Goal: Information Seeking & Learning: Learn about a topic

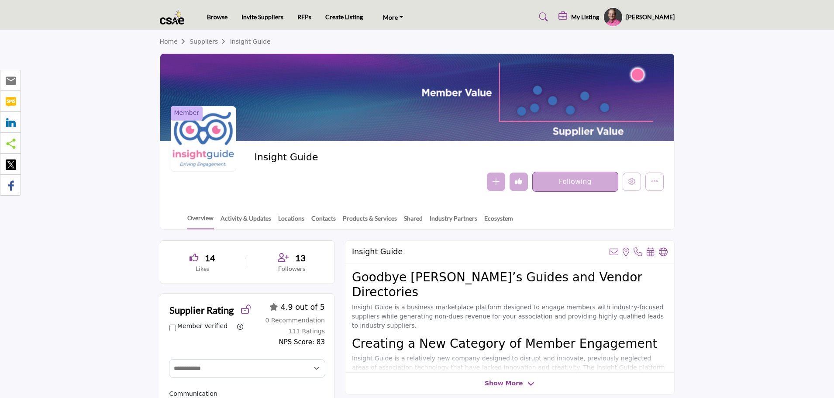
select select "Select Partner"
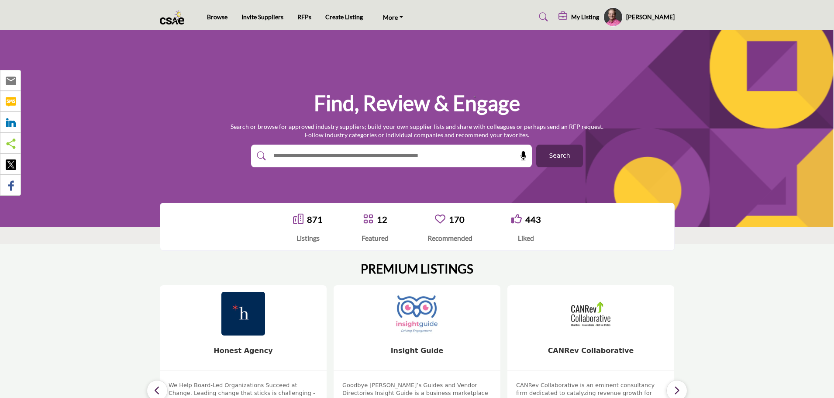
click at [107, 158] on div "Find, Review & Engage Search or browse for approved industry suppliers; build y…" at bounding box center [417, 128] width 834 height 196
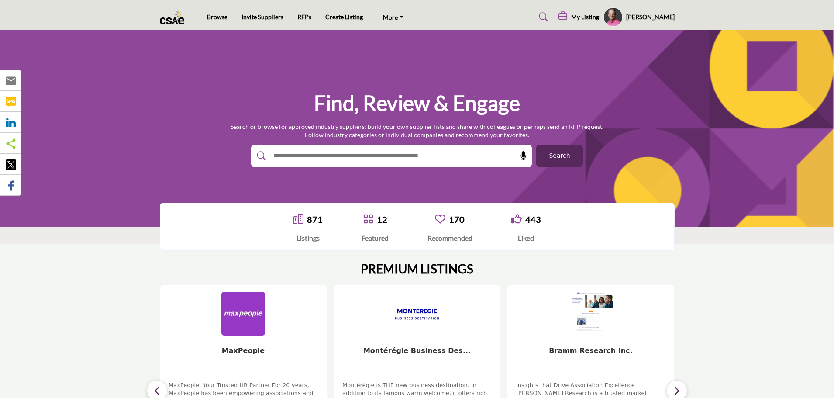
click at [357, 150] on input "text" at bounding box center [372, 155] width 208 height 13
click at [433, 156] on input "text" at bounding box center [372, 155] width 208 height 13
click at [458, 157] on input "text" at bounding box center [372, 155] width 208 height 13
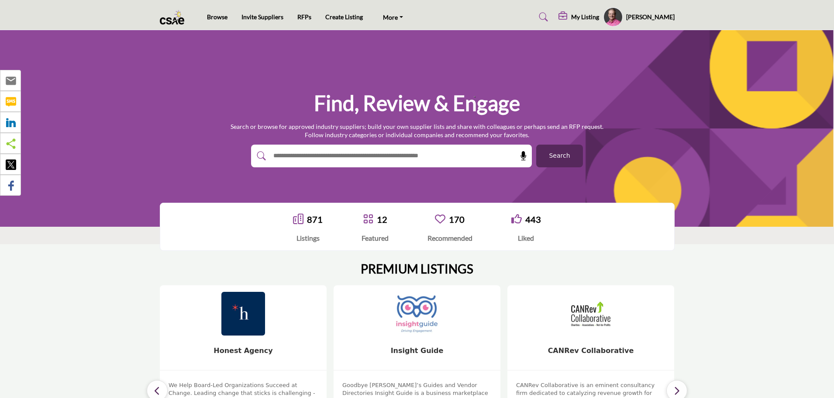
click at [462, 186] on div "Find, Review & Engage Search or browse for approved industry suppliers; build y…" at bounding box center [417, 128] width 834 height 196
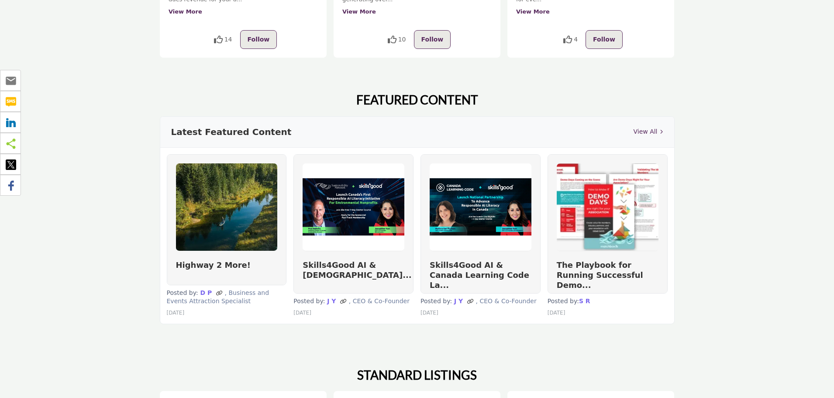
scroll to position [436, 0]
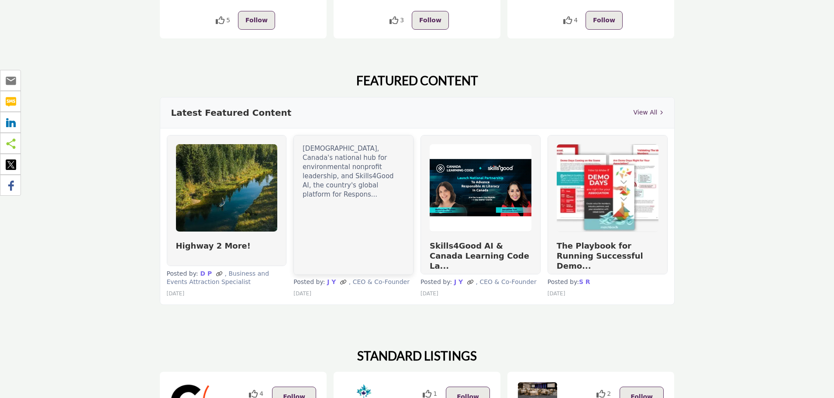
click at [330, 240] on div "Sustainability Network, Canada's national hub for environmental nonprofit leade…" at bounding box center [353, 204] width 119 height 139
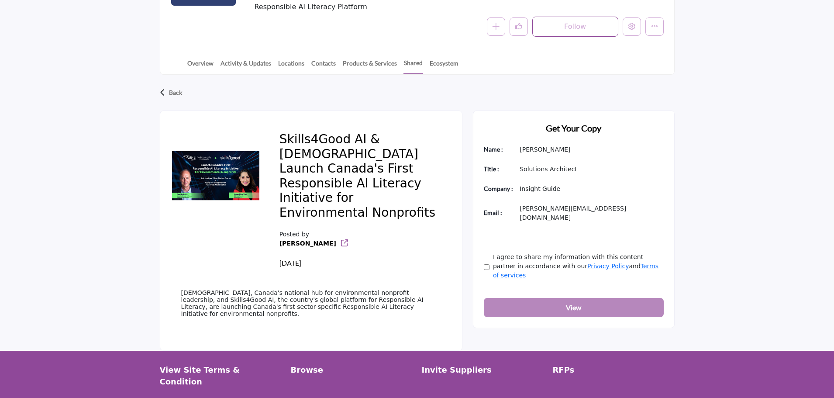
scroll to position [175, 0]
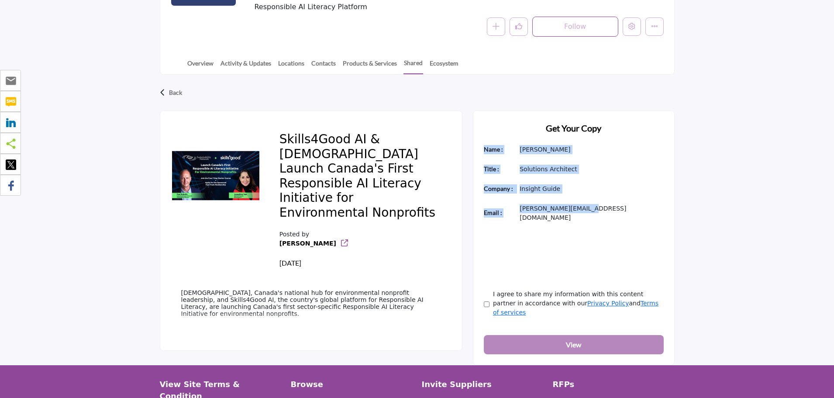
drag, startPoint x: 486, startPoint y: 141, endPoint x: 582, endPoint y: 200, distance: 112.9
click at [582, 200] on div "Get Your Copy Name : Jeff Baker Title : Solutions Architect Email :" at bounding box center [574, 237] width 202 height 254
click at [582, 204] on p "jeff@insightguide.com" at bounding box center [591, 213] width 144 height 18
drag, startPoint x: 582, startPoint y: 200, endPoint x: 485, endPoint y: 139, distance: 114.5
click at [485, 139] on div "Get Your Copy Name : Jeff Baker Title : Solutions Architect Email :" at bounding box center [574, 237] width 202 height 254
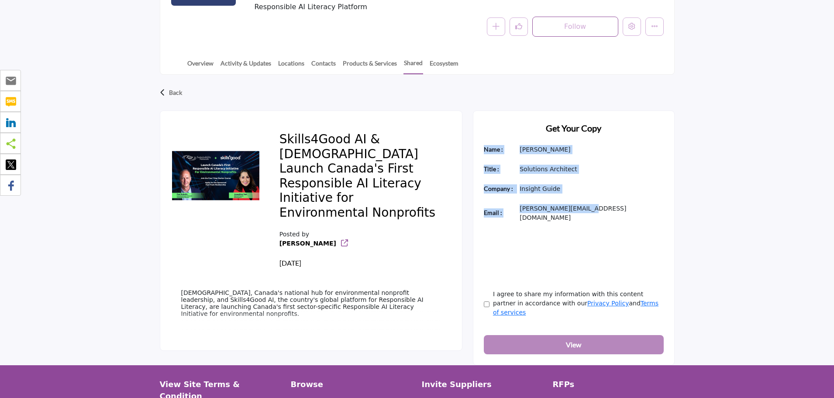
click at [492, 165] on b "Title :" at bounding box center [491, 168] width 15 height 7
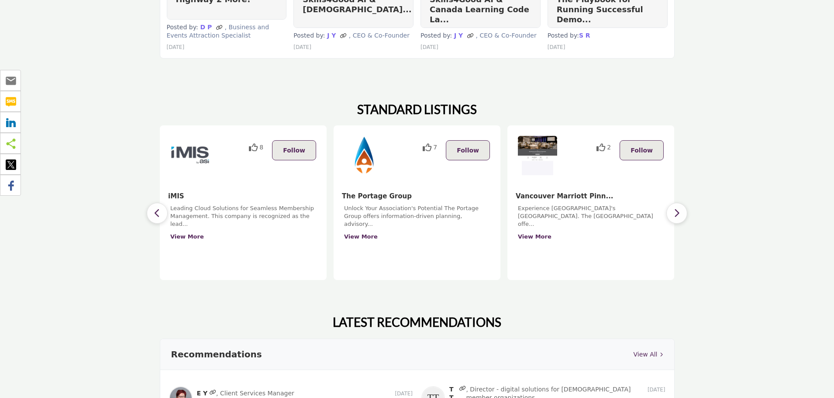
scroll to position [698, 0]
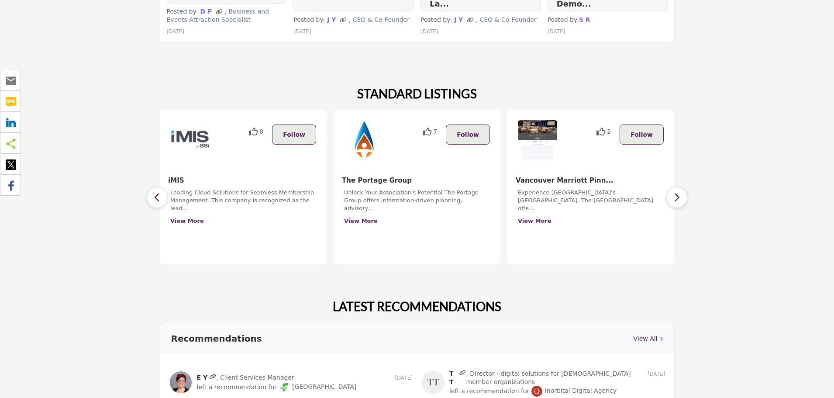
click at [154, 187] on button "button" at bounding box center [157, 197] width 21 height 21
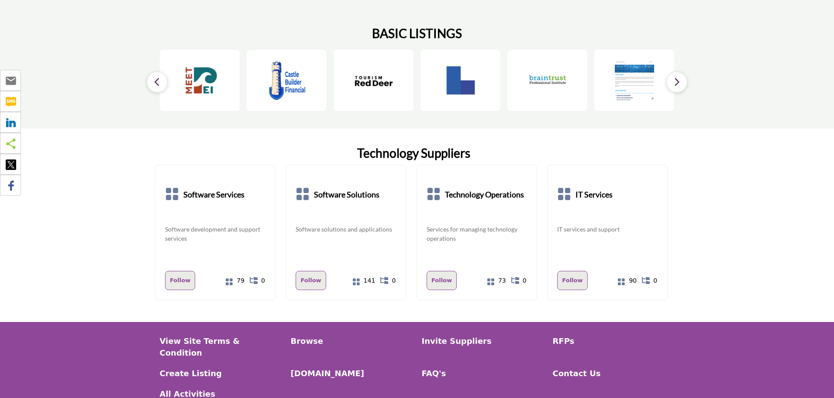
scroll to position [1266, 0]
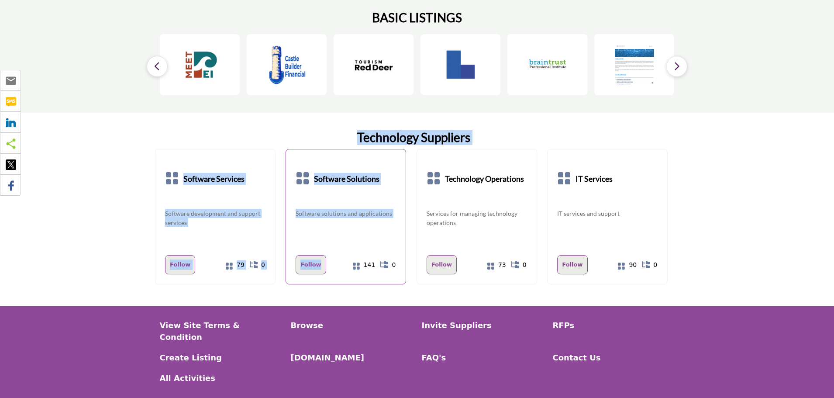
drag, startPoint x: 178, startPoint y: 118, endPoint x: 349, endPoint y: 237, distance: 208.6
click at [349, 237] on div "Technology Suppliers Software Services Follow Following 79 Follow 141" at bounding box center [417, 210] width 515 height 194
click at [343, 219] on div "Software solutions and applications" at bounding box center [345, 227] width 100 height 36
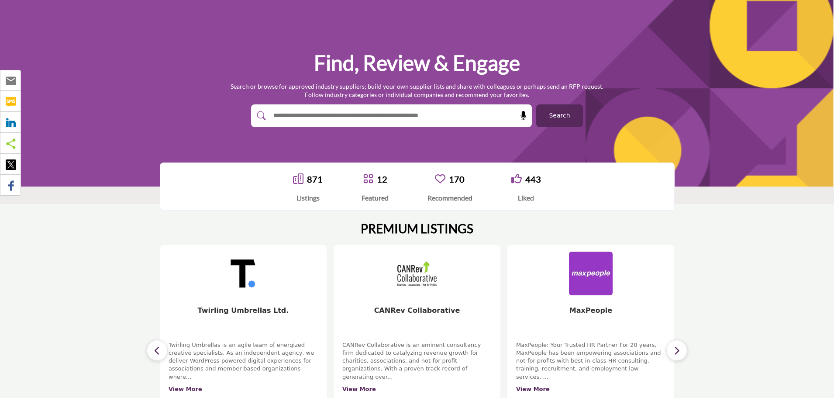
scroll to position [0, 0]
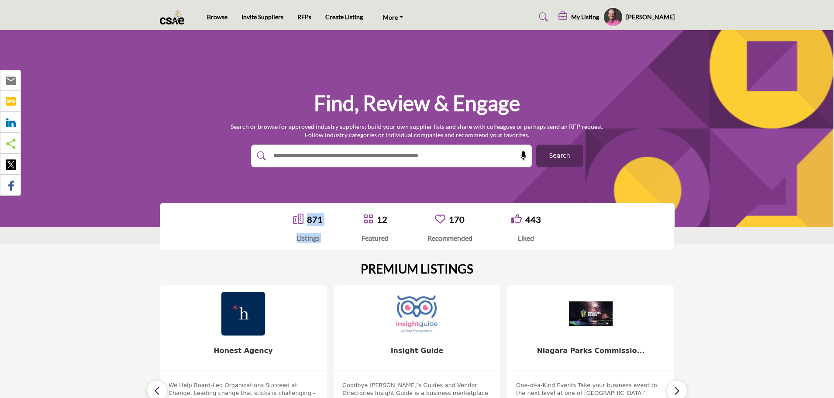
drag, startPoint x: 324, startPoint y: 240, endPoint x: 286, endPoint y: 217, distance: 44.5
click at [286, 217] on div "871 Listings 12" at bounding box center [416, 227] width 461 height 28
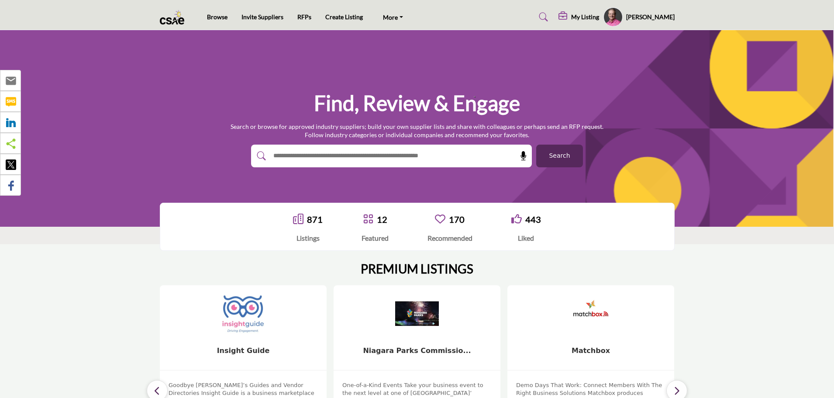
click at [278, 209] on div "871 Listings 12 Featured 170 Recommended" at bounding box center [417, 226] width 515 height 48
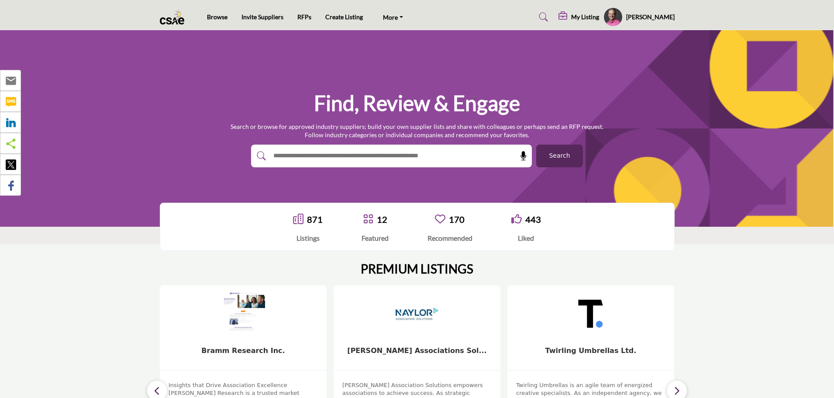
click at [567, 157] on span "Search" at bounding box center [559, 155] width 21 height 9
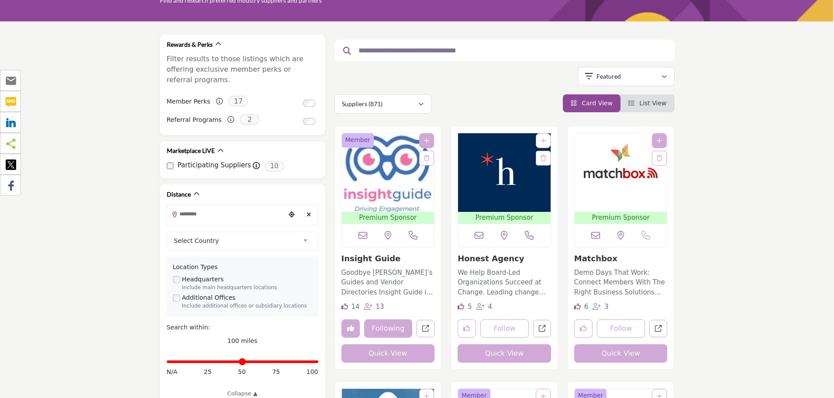
scroll to position [87, 0]
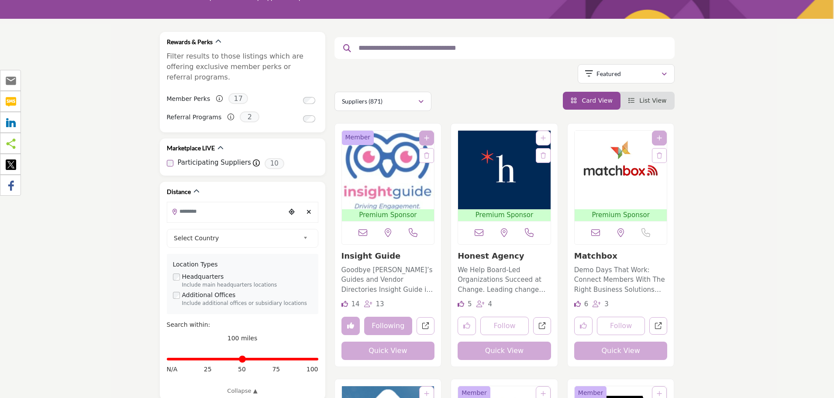
click at [388, 50] on input "text" at bounding box center [501, 47] width 294 height 11
click at [449, 72] on div "Showing 21 results out of 871" at bounding box center [504, 75] width 340 height 22
click at [597, 77] on p "Featured" at bounding box center [608, 73] width 24 height 9
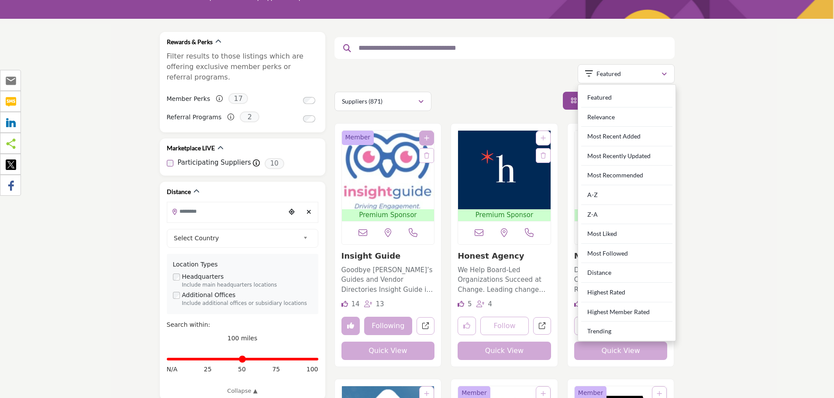
click at [516, 89] on div "Searched Term Searched Results 21" at bounding box center [504, 71] width 340 height 79
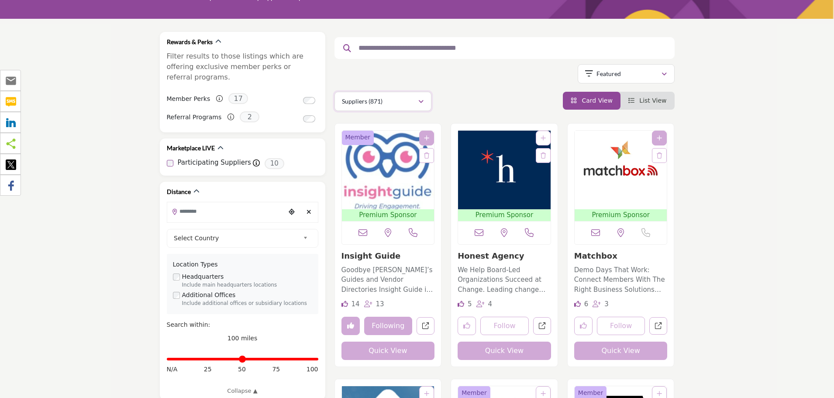
click at [426, 102] on button "Suppliers (871)" at bounding box center [382, 101] width 97 height 19
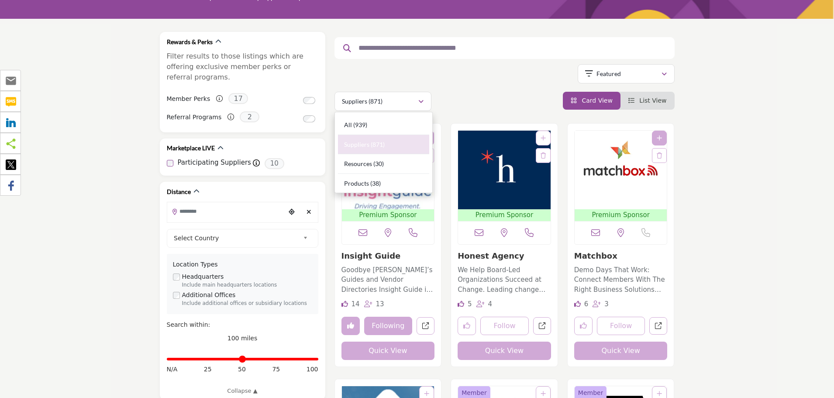
click at [461, 107] on div "Suppliers (871) All (939) Suppliers (871) Resources (30) Products (38)" at bounding box center [504, 101] width 340 height 19
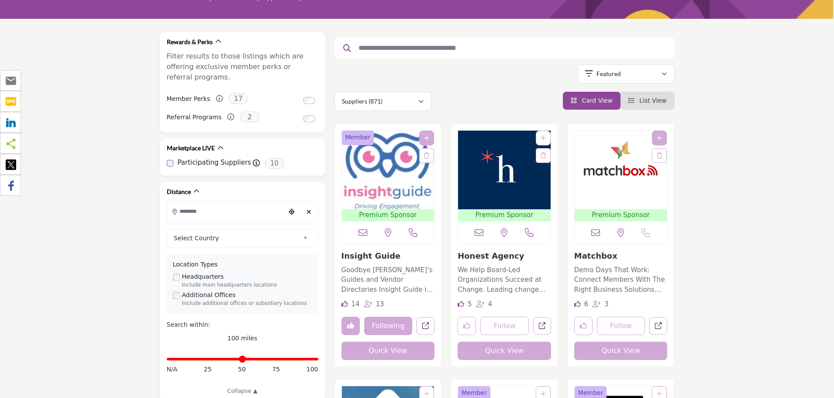
click at [643, 102] on span "List View" at bounding box center [652, 100] width 27 height 7
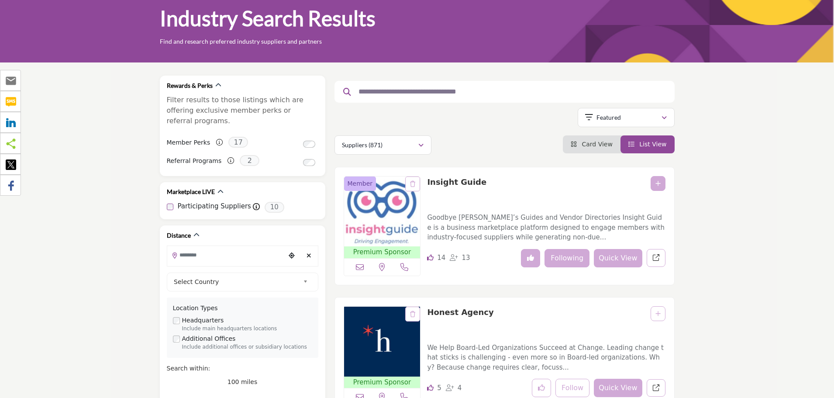
scroll to position [87, 0]
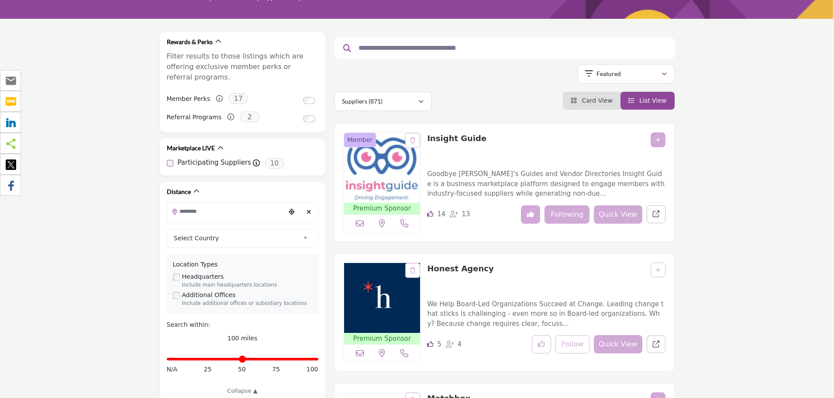
click at [593, 103] on span "Card View" at bounding box center [596, 100] width 31 height 7
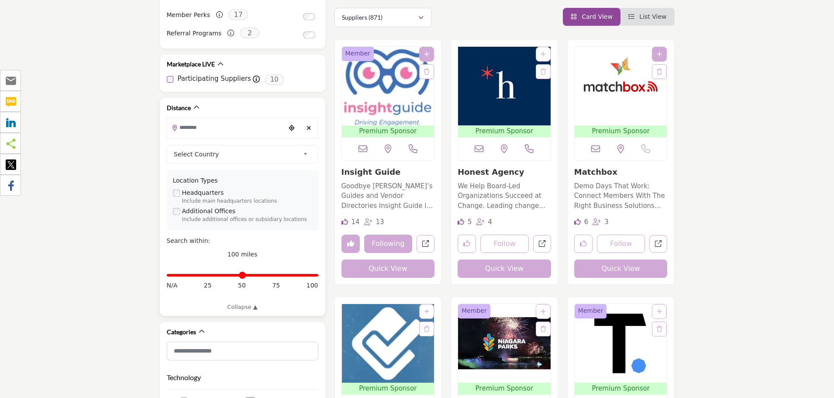
scroll to position [175, 0]
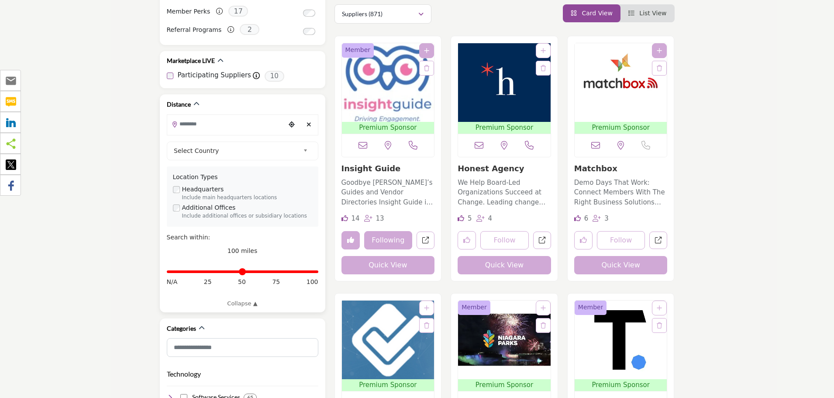
click at [205, 115] on input "Search Location" at bounding box center [226, 123] width 118 height 17
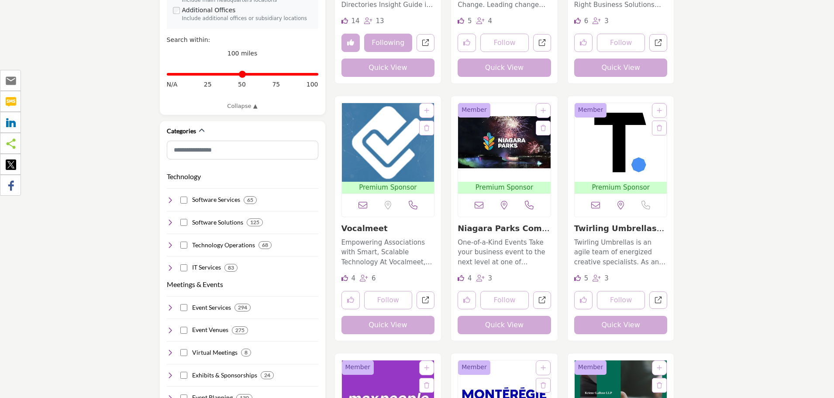
scroll to position [393, 0]
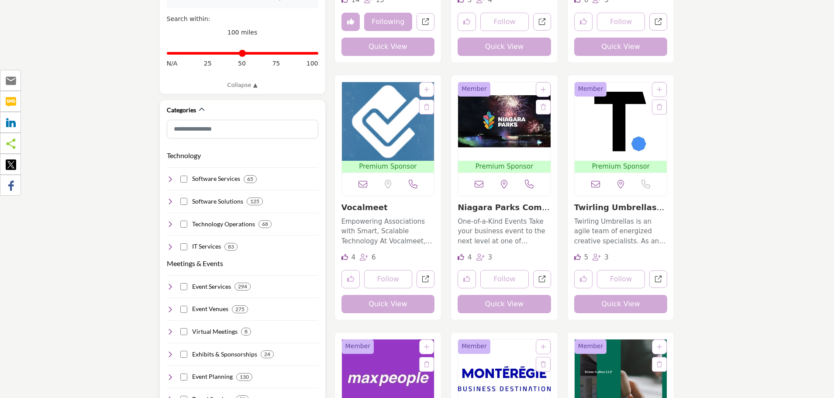
click at [168, 175] on icon at bounding box center [170, 178] width 7 height 7
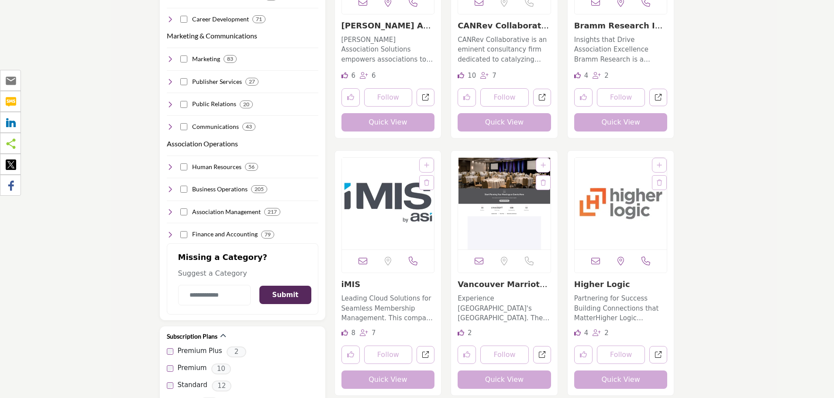
scroll to position [1135, 0]
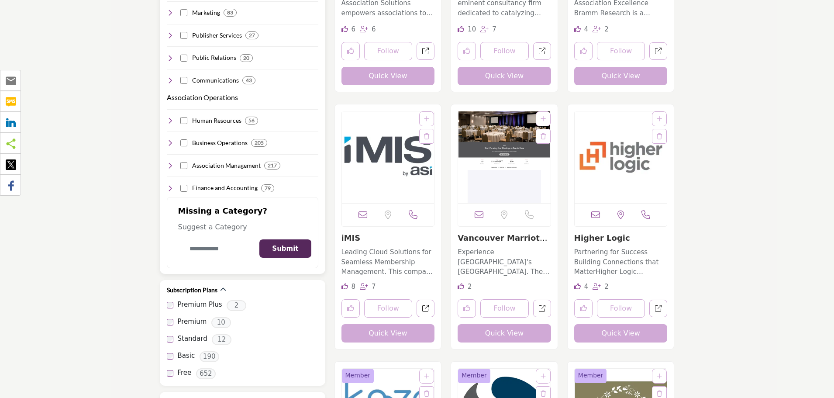
click at [221, 238] on input "Category Name" at bounding box center [214, 248] width 73 height 21
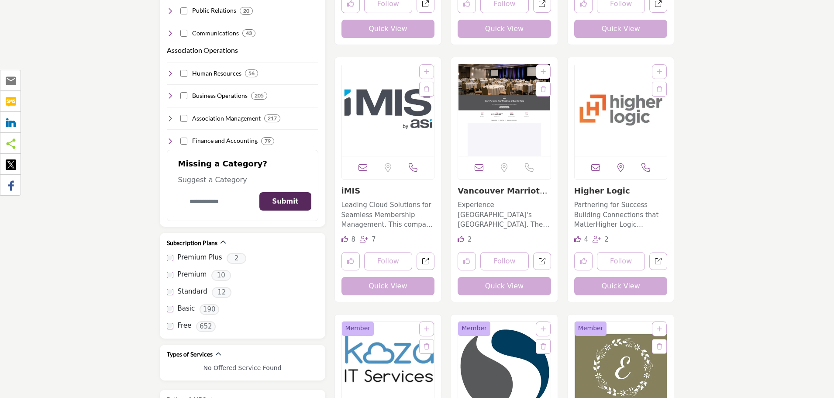
scroll to position [1178, 0]
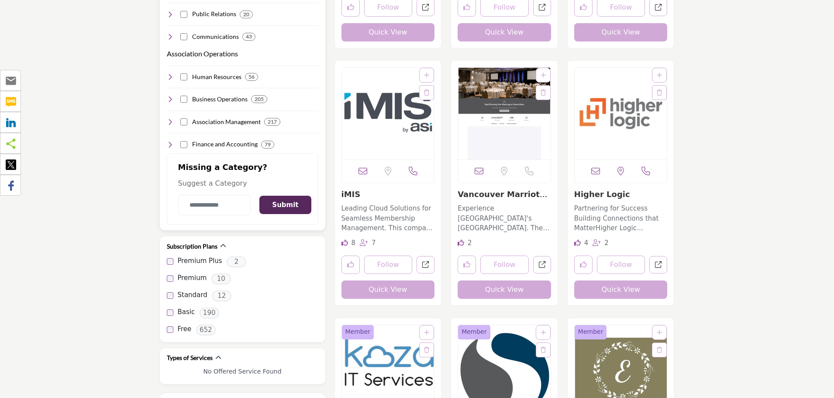
click at [167, 96] on icon at bounding box center [170, 99] width 7 height 7
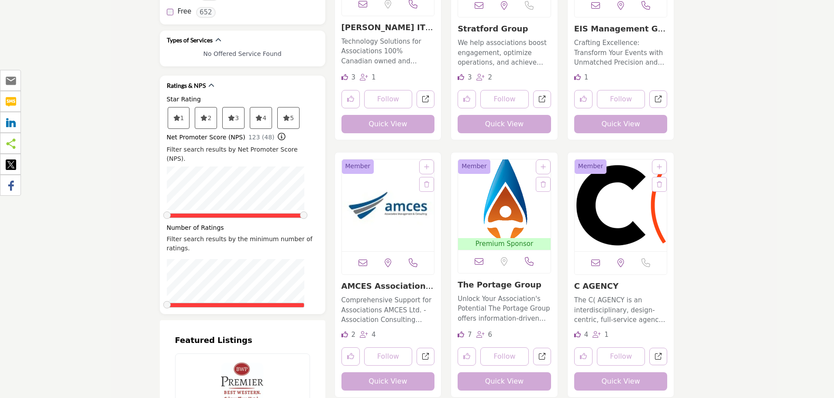
scroll to position [1615, 0]
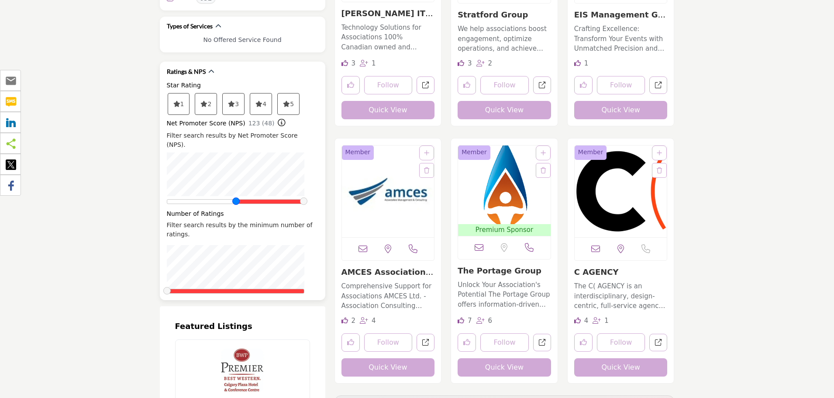
drag, startPoint x: 170, startPoint y: 183, endPoint x: 239, endPoint y: 183, distance: 69.4
click at [239, 197] on span at bounding box center [235, 200] width 7 height 7
click at [171, 287] on span at bounding box center [166, 290] width 7 height 7
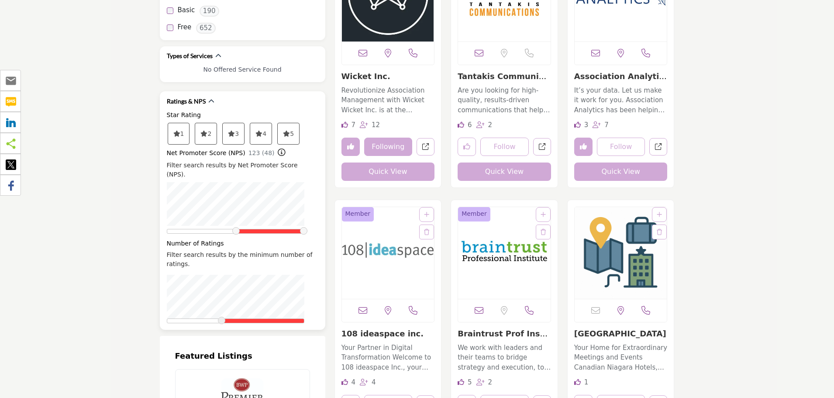
scroll to position [873, 0]
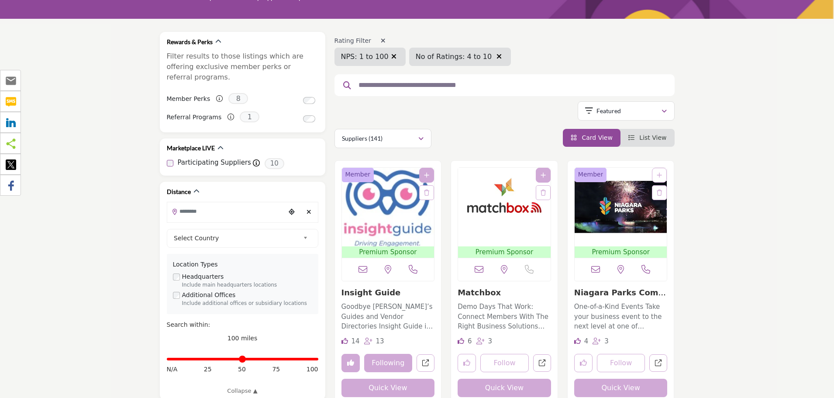
scroll to position [44, 0]
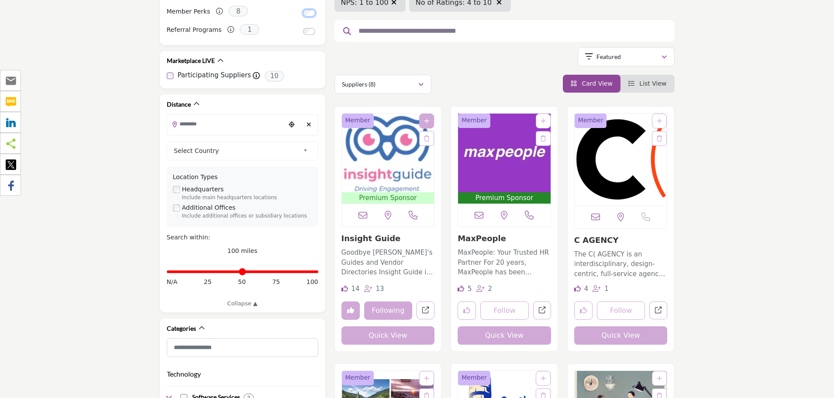
scroll to position [218, 0]
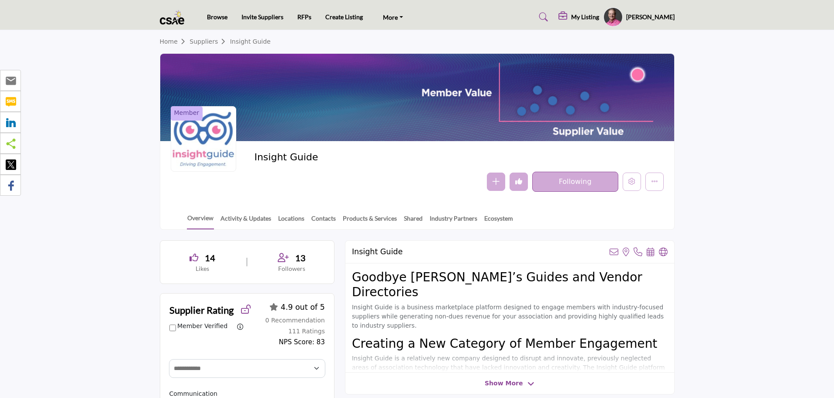
select select "Select Partner"
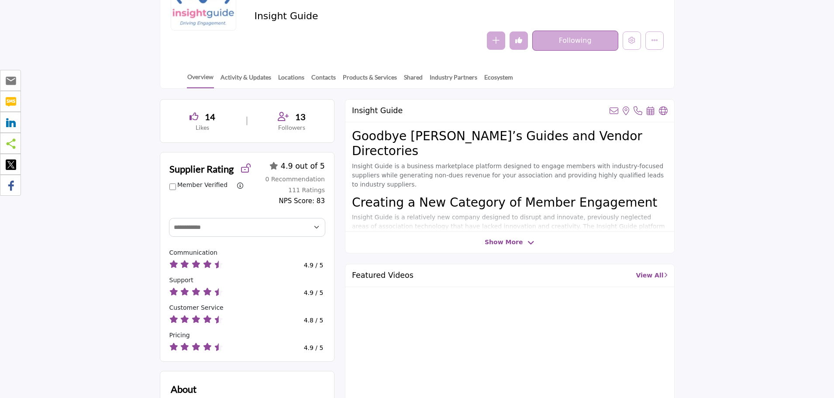
scroll to position [131, 0]
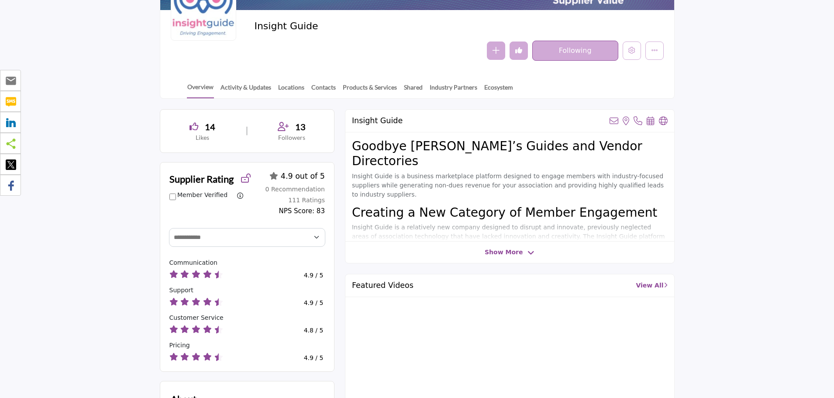
click at [518, 48] on icon "Undo like" at bounding box center [518, 50] width 7 height 7
click at [517, 55] on button "Like" at bounding box center [518, 50] width 18 height 18
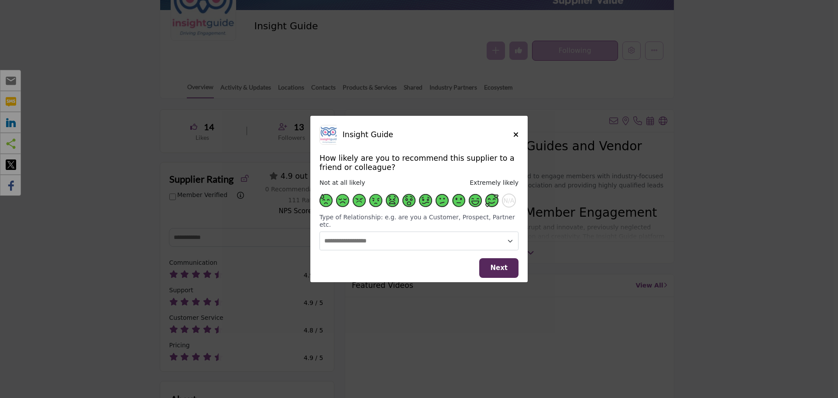
click at [492, 207] on span "Supplier Rating and Recommendation Modal for Insight Guide" at bounding box center [491, 200] width 13 height 13
click at [488, 233] on select "**********" at bounding box center [418, 240] width 199 height 19
select select "**********"
click at [319, 231] on select "**********" at bounding box center [418, 240] width 199 height 19
click at [492, 265] on span "Next" at bounding box center [498, 268] width 17 height 8
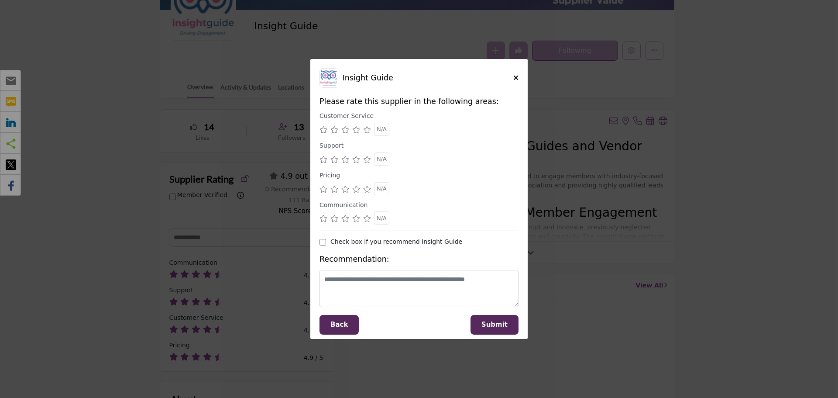
click at [366, 133] on icon "Supplier Rating and Recommendation Modal for Insight Guide" at bounding box center [367, 129] width 8 height 7
click at [349, 326] on button "Back" at bounding box center [338, 325] width 39 height 20
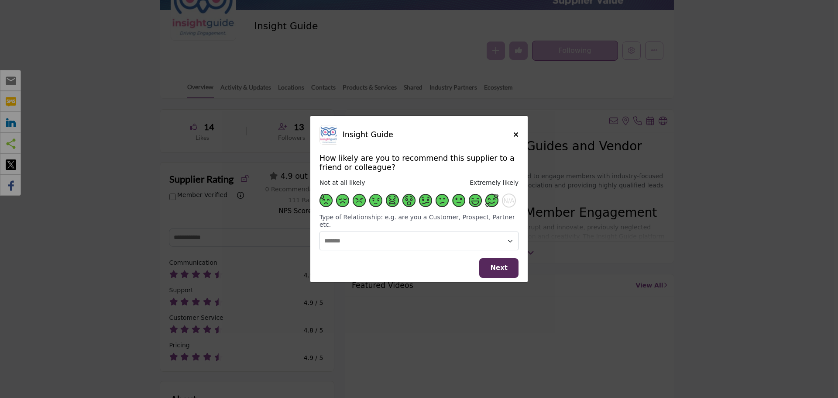
click at [340, 202] on span "Supplier Rating and Recommendation Modal for Insight Guide" at bounding box center [342, 200] width 13 height 13
click at [494, 266] on span "Next" at bounding box center [498, 268] width 17 height 8
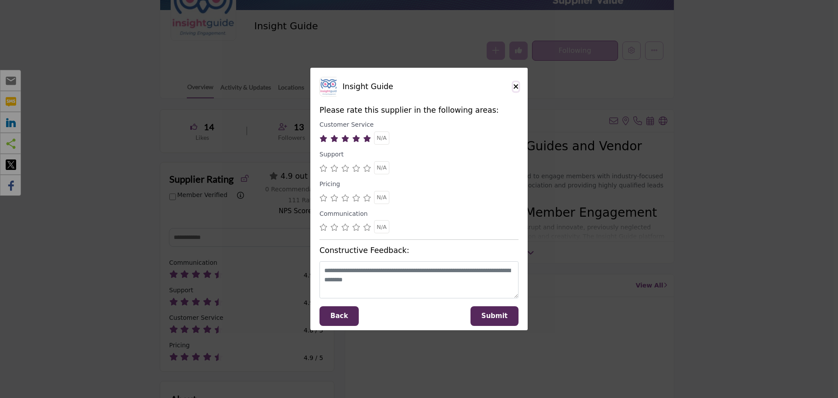
click at [515, 88] on icon "Close" at bounding box center [515, 86] width 5 height 7
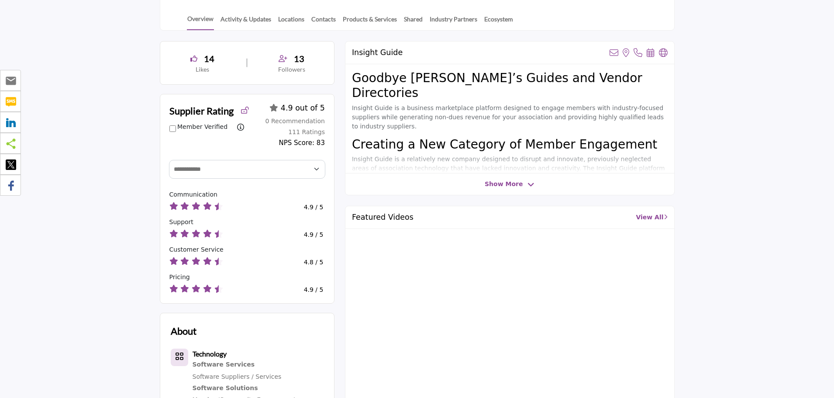
scroll to position [218, 0]
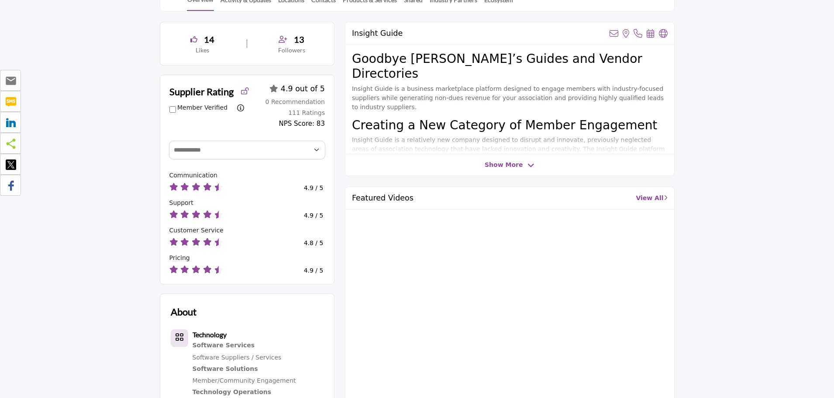
click at [495, 168] on span "Show More" at bounding box center [503, 164] width 38 height 9
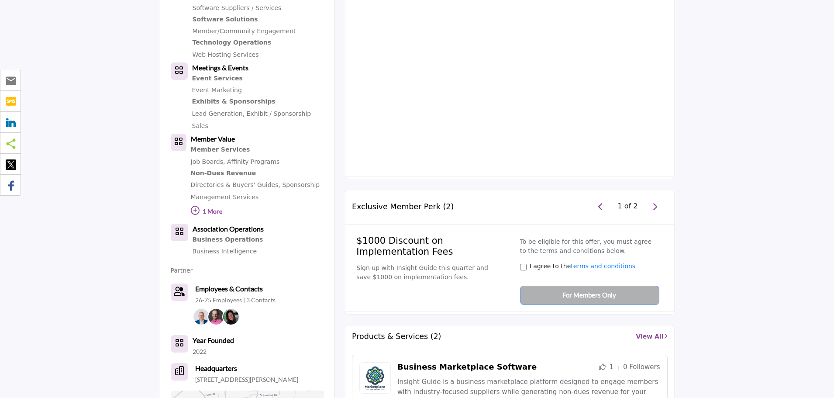
scroll to position [611, 0]
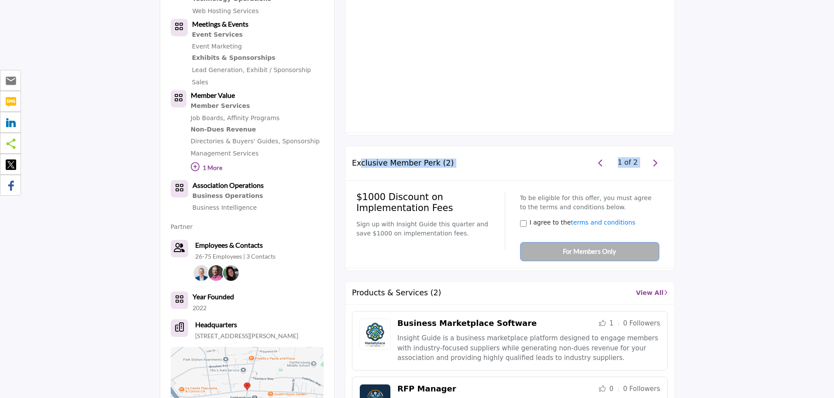
drag, startPoint x: 359, startPoint y: 121, endPoint x: 666, endPoint y: 213, distance: 320.3
click at [666, 213] on div "Exclusive Member Perk (2) 1 of 2 $1000 Discount on Implementation Fees Sign up …" at bounding box center [509, 208] width 329 height 125
click at [462, 220] on p "Sign up with Insight Guide this quarter and save $1000 on implementation fees." at bounding box center [427, 229] width 142 height 18
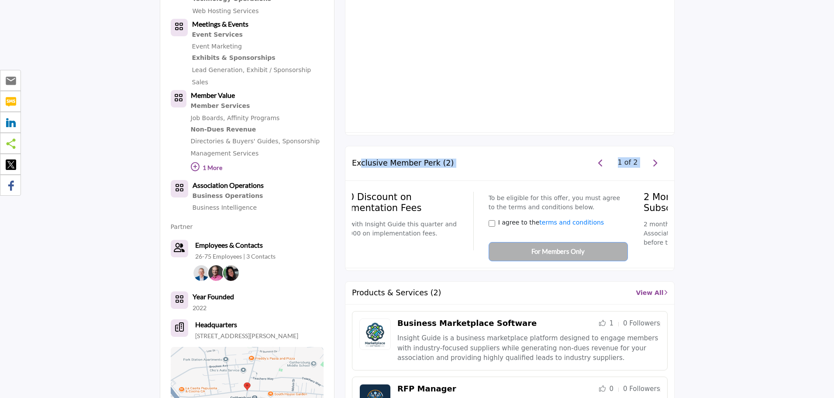
drag, startPoint x: 447, startPoint y: 193, endPoint x: 443, endPoint y: 182, distance: 11.8
click at [443, 220] on p "Sign up with Insight Guide this quarter and save $1000 on implementation fees." at bounding box center [396, 229] width 142 height 18
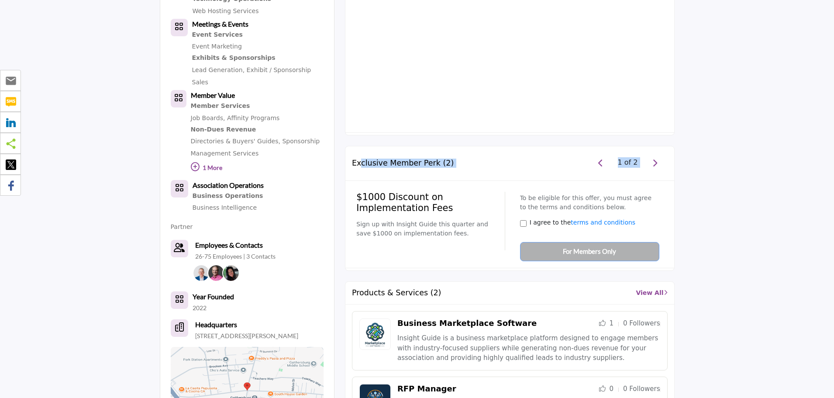
click at [380, 192] on h4 "$1000 Discount on Implementation Fees" at bounding box center [427, 203] width 142 height 22
click at [578, 146] on div "Exclusive Member Perk (2) 1 of 2" at bounding box center [509, 163] width 329 height 34
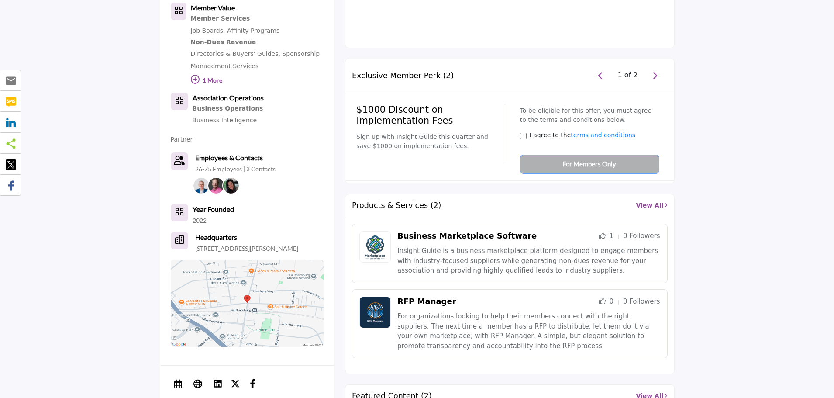
scroll to position [742, 0]
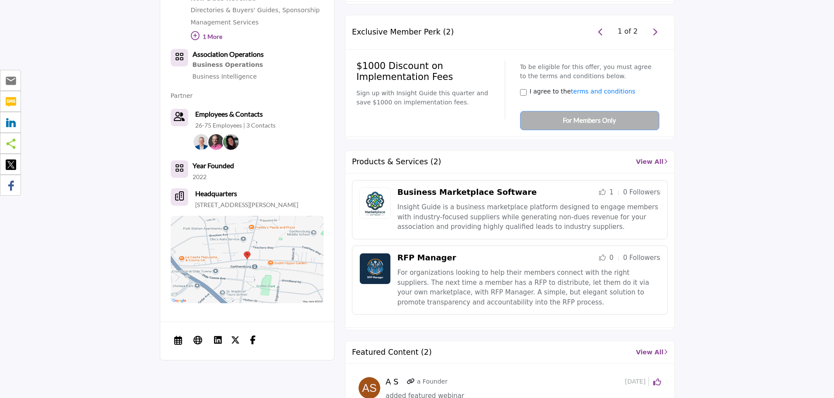
click at [482, 187] on link "Business Marketplace Software" at bounding box center [466, 191] width 139 height 9
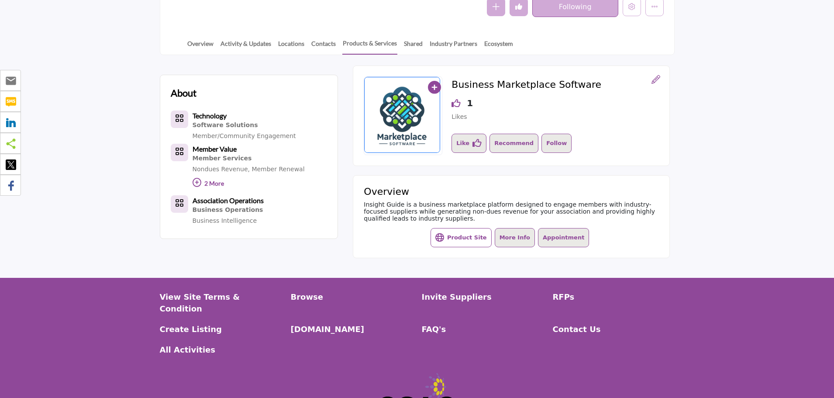
scroll to position [175, 0]
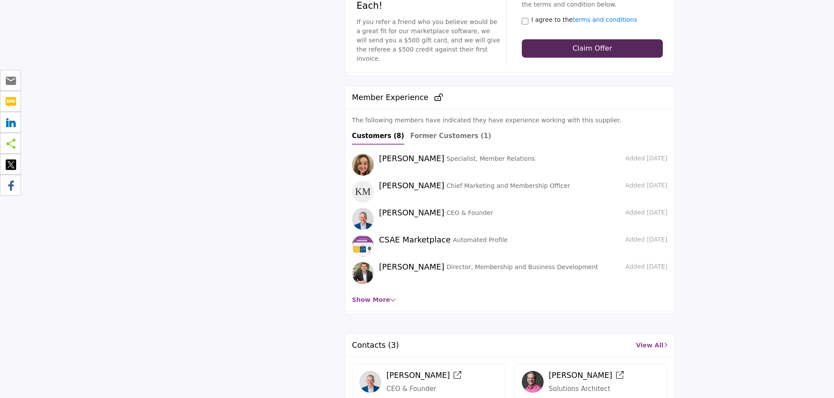
scroll to position [1789, 0]
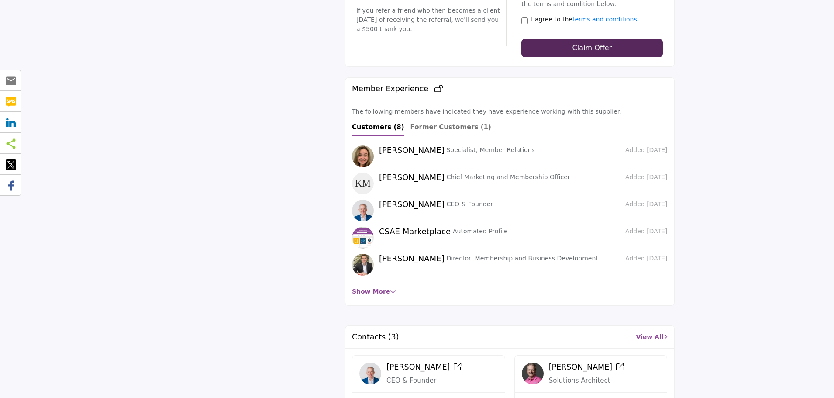
click at [380, 277] on div "[PERSON_NAME] Specialist, Member Relations Added [DATE] CEO & Founder" at bounding box center [510, 220] width 316 height 151
click at [381, 288] on link "Show More" at bounding box center [374, 291] width 44 height 7
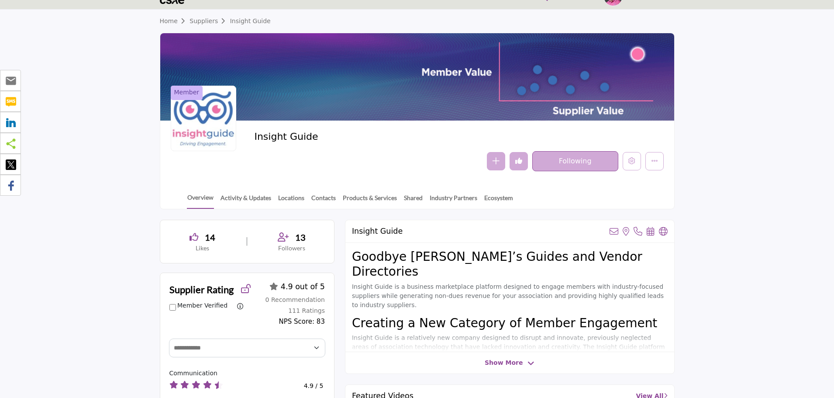
scroll to position [0, 0]
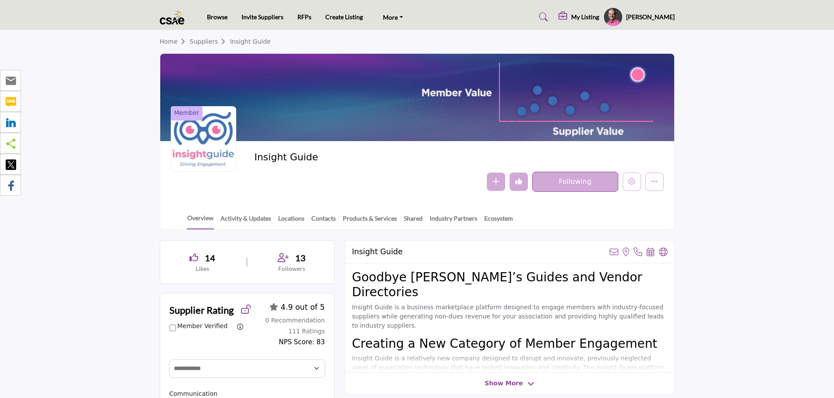
click at [597, 17] on h5 "My Listing" at bounding box center [585, 17] width 28 height 8
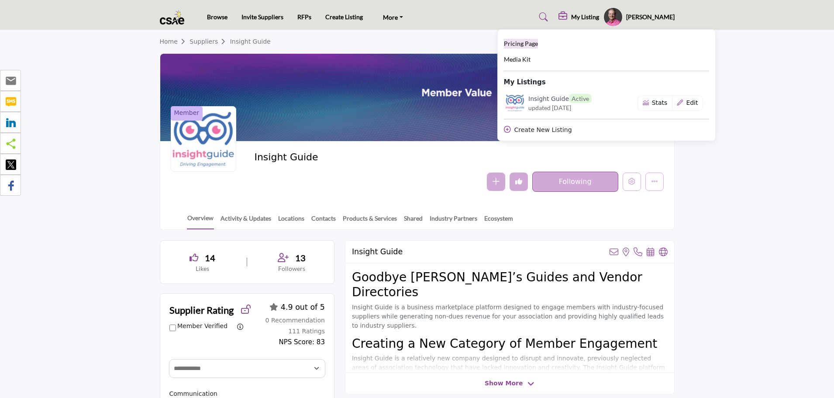
click at [538, 45] on span "Pricing Page" at bounding box center [521, 43] width 34 height 7
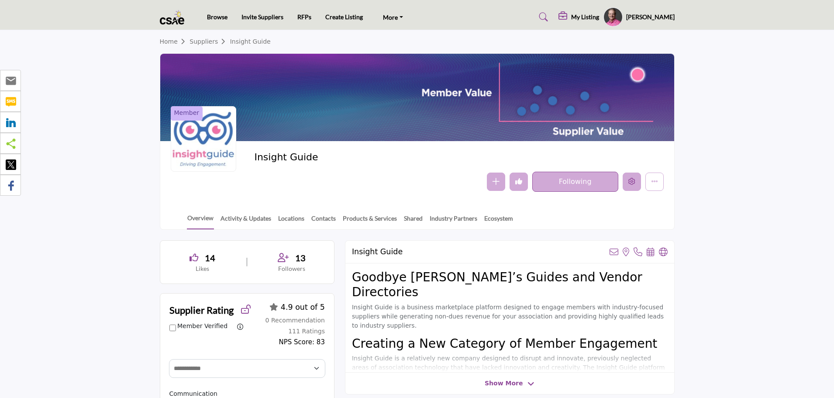
click at [634, 178] on icon "Edit company" at bounding box center [631, 181] width 7 height 7
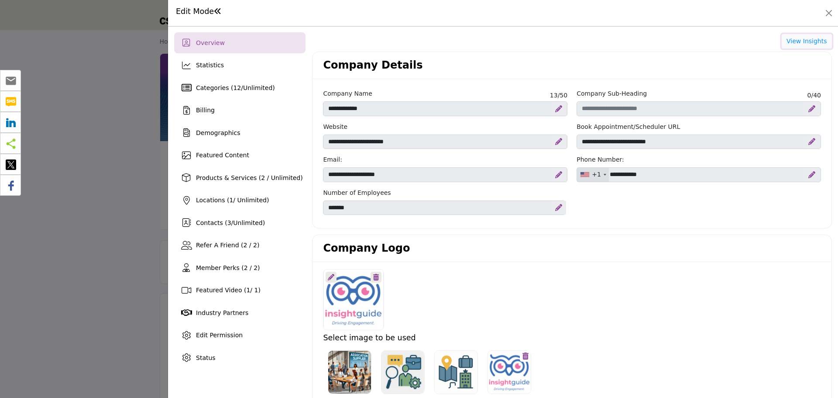
click at [792, 38] on button "View Insights" at bounding box center [807, 41] width 50 height 15
click at [831, 16] on button "Close" at bounding box center [829, 13] width 12 height 12
